Goal: Navigation & Orientation: Find specific page/section

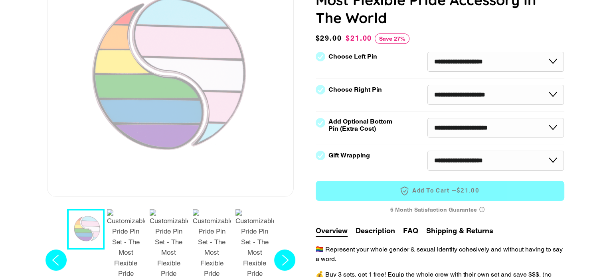
select select "**********"
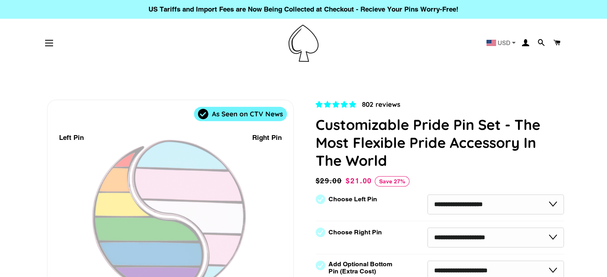
select select "**********"
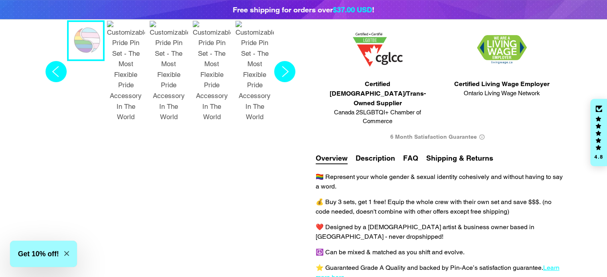
scroll to position [354, 0]
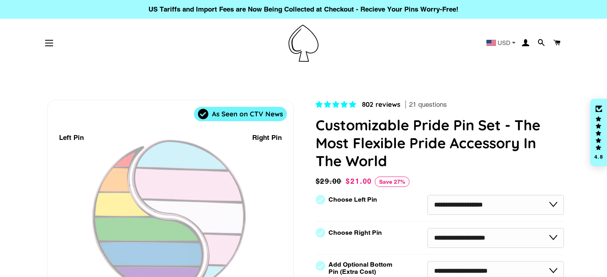
select select "**********"
